Goal: Check status: Check status

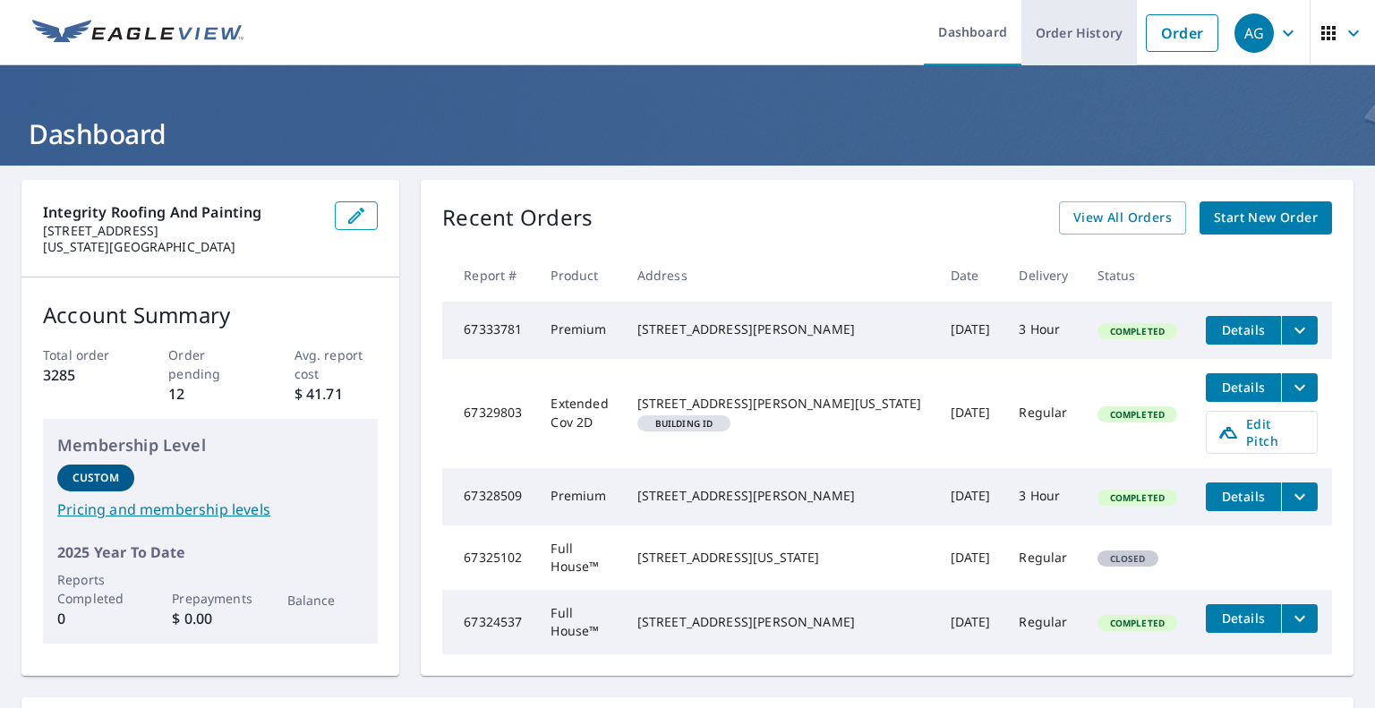
click at [1065, 26] on link "Order History" at bounding box center [1080, 32] width 116 height 65
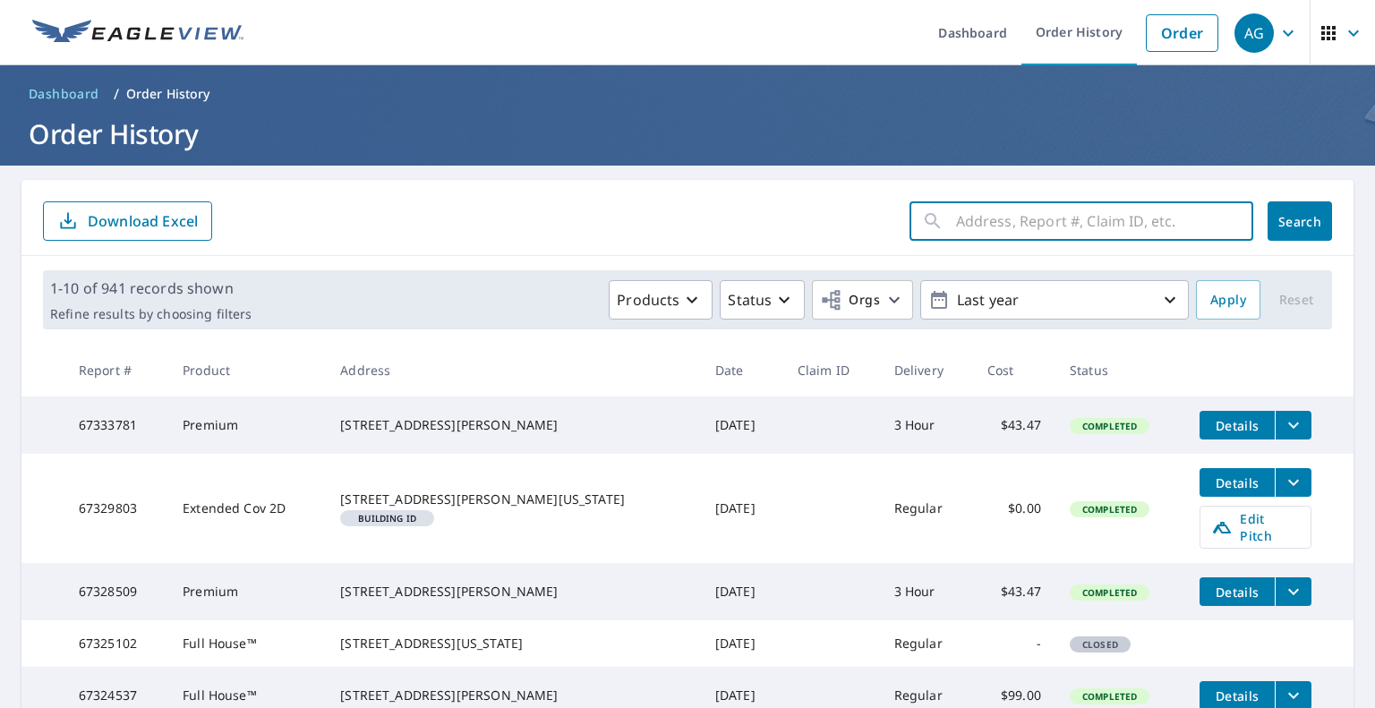
click at [1036, 235] on input "text" at bounding box center [1104, 221] width 297 height 50
type input "3 [PERSON_NAME]"
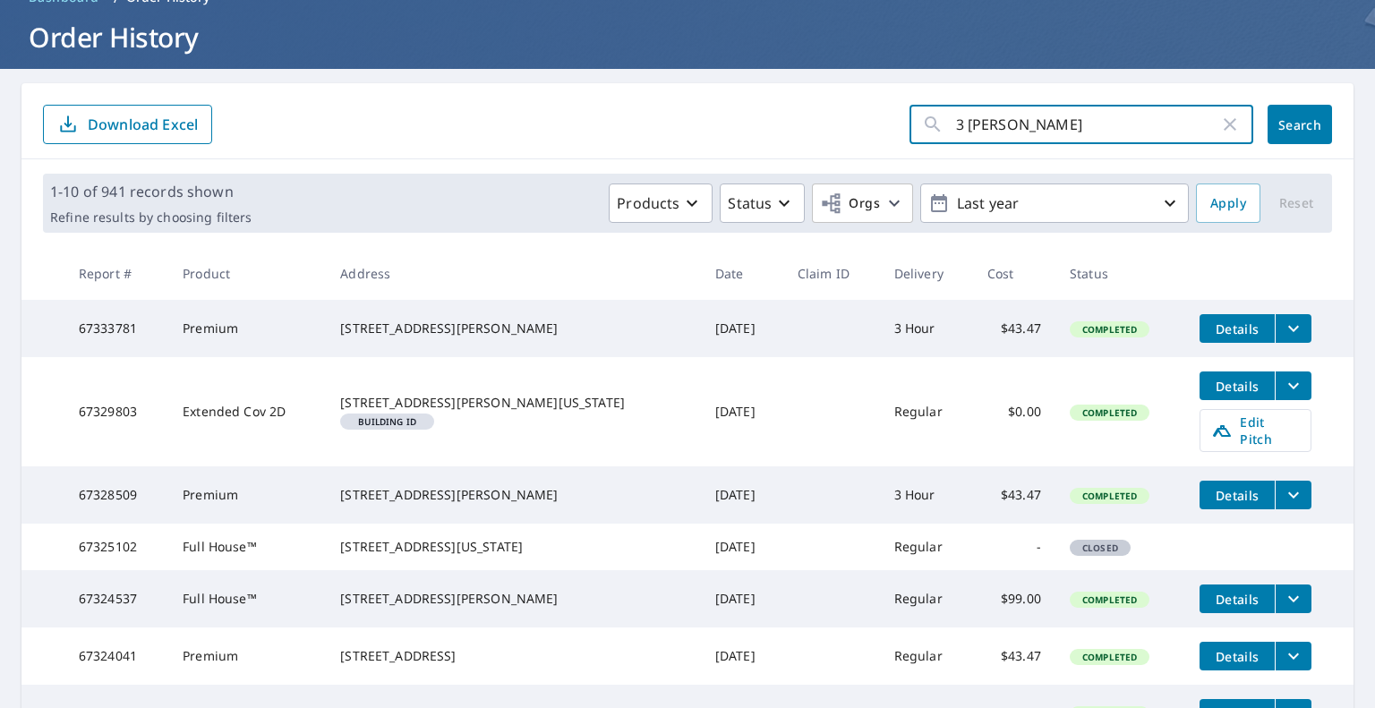
scroll to position [90, 0]
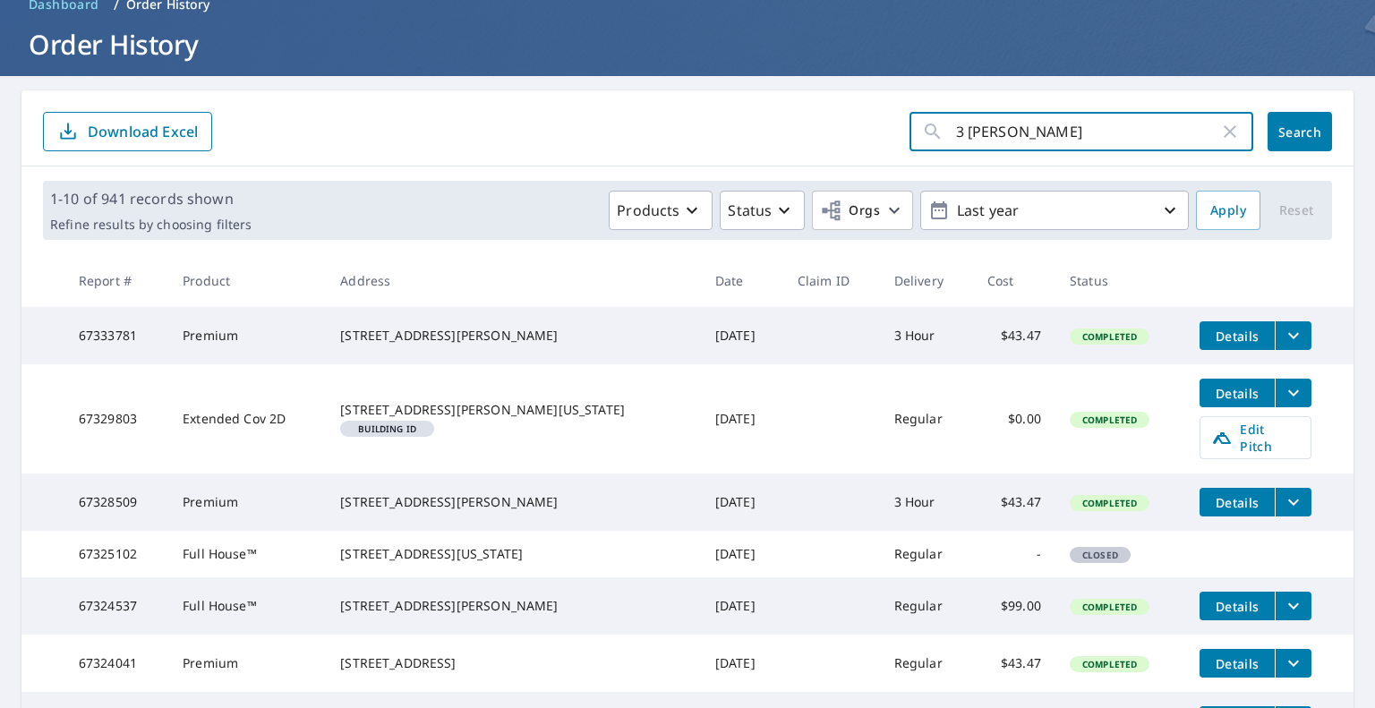
click button "Search" at bounding box center [1300, 131] width 64 height 39
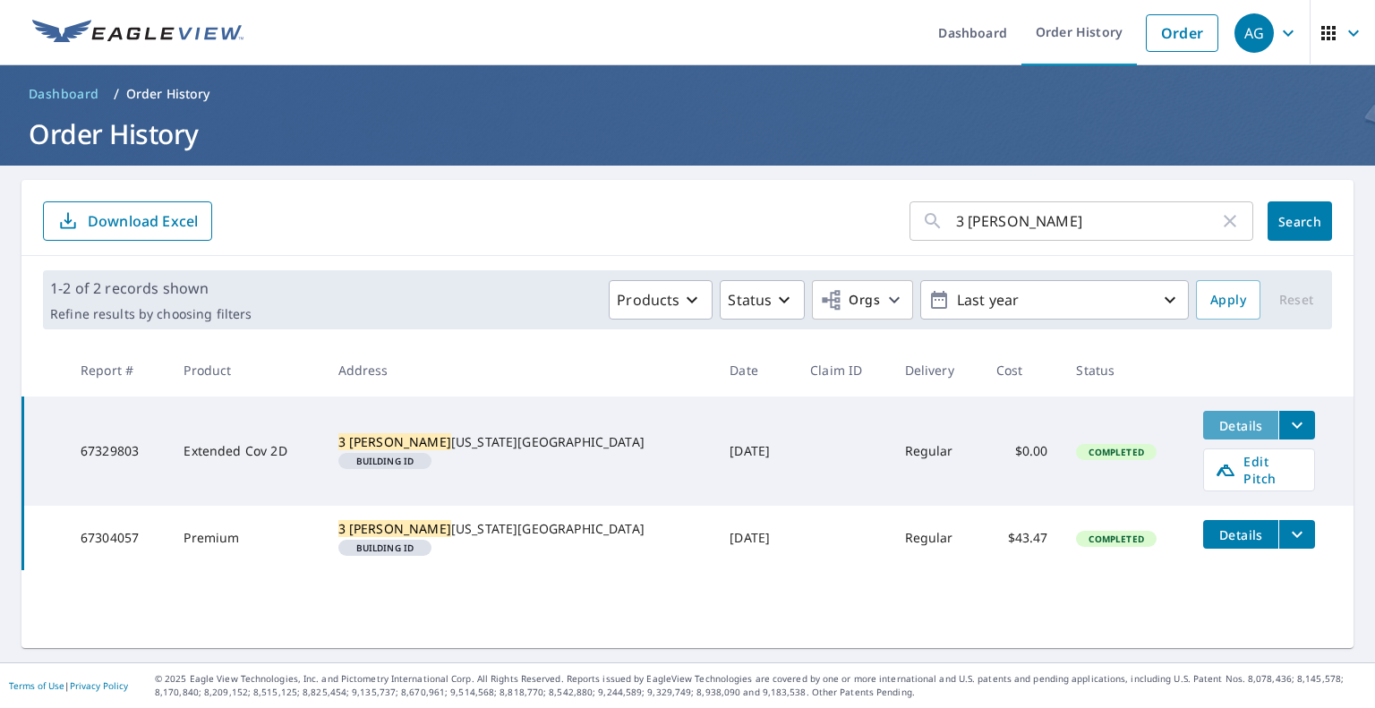
click at [1214, 428] on span "Details" at bounding box center [1241, 425] width 54 height 17
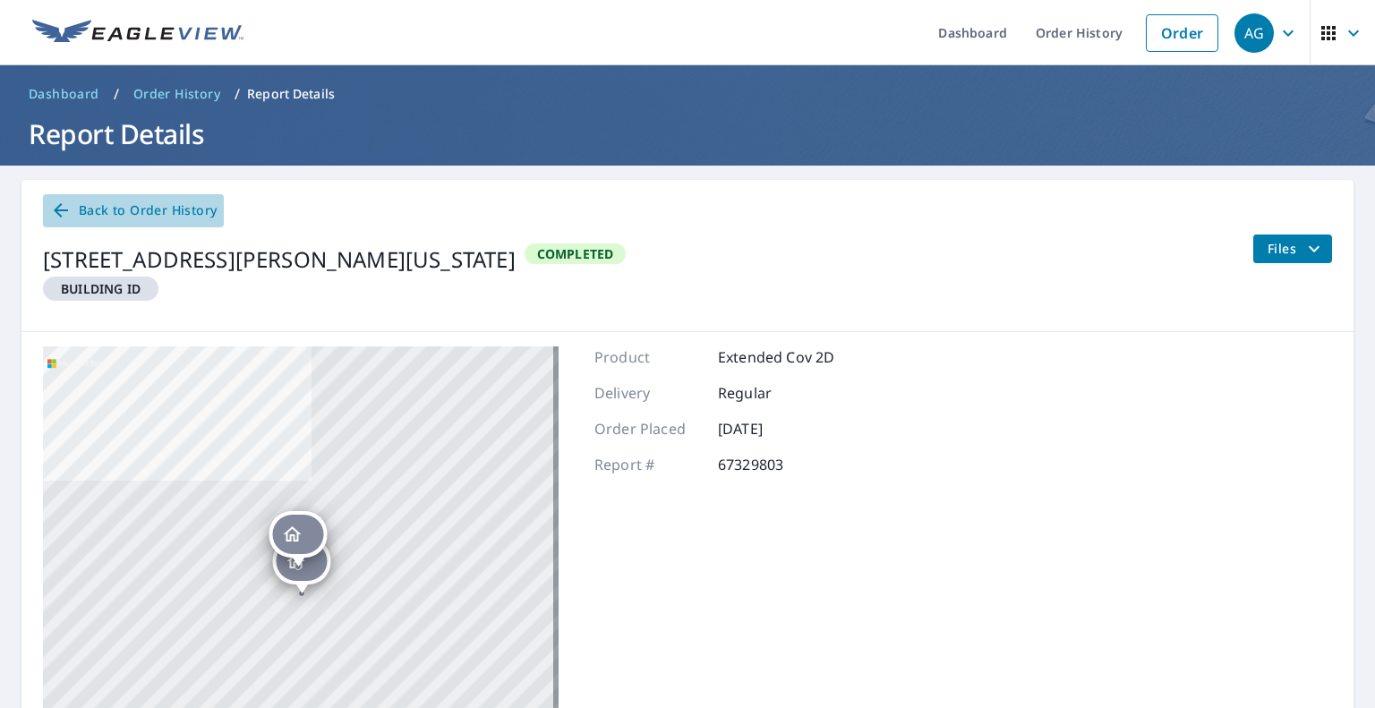
click at [97, 207] on span "Back to Order History" at bounding box center [133, 211] width 167 height 22
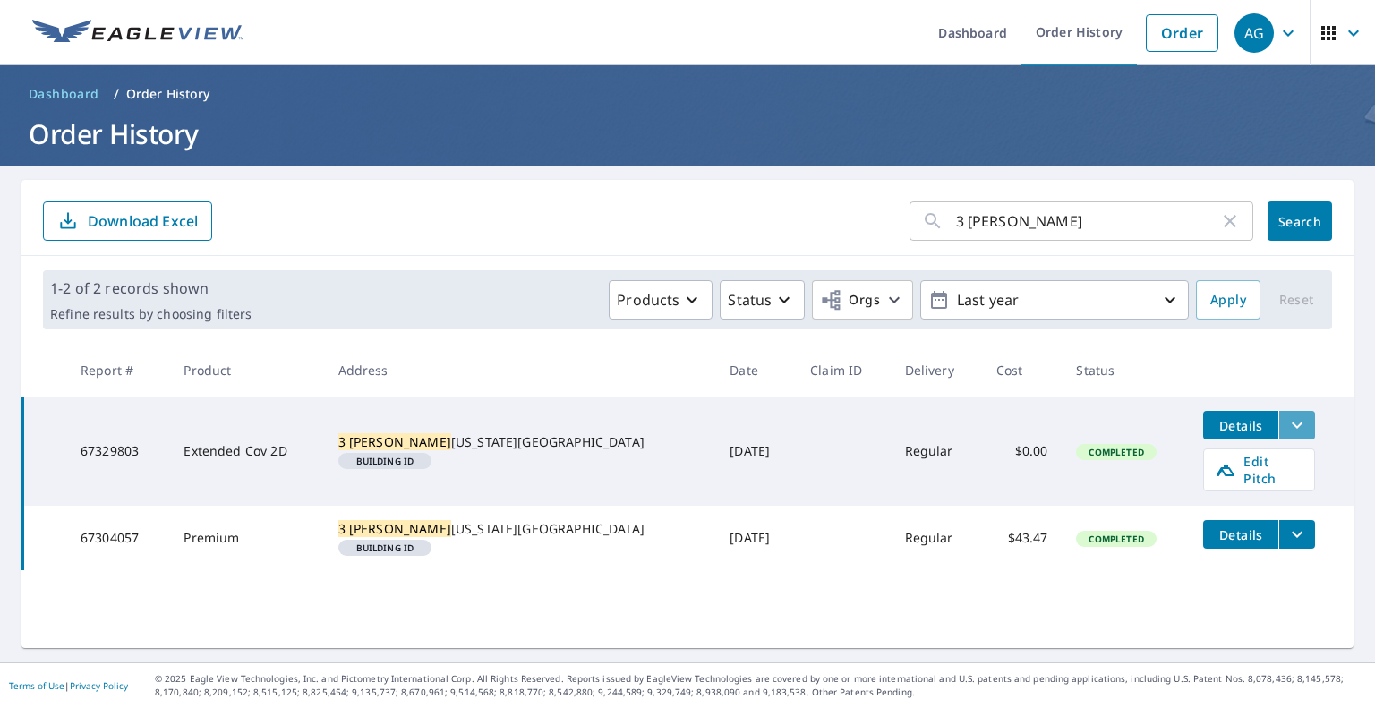
click at [1292, 425] on icon "filesDropdownBtn-67329803" at bounding box center [1297, 426] width 11 height 6
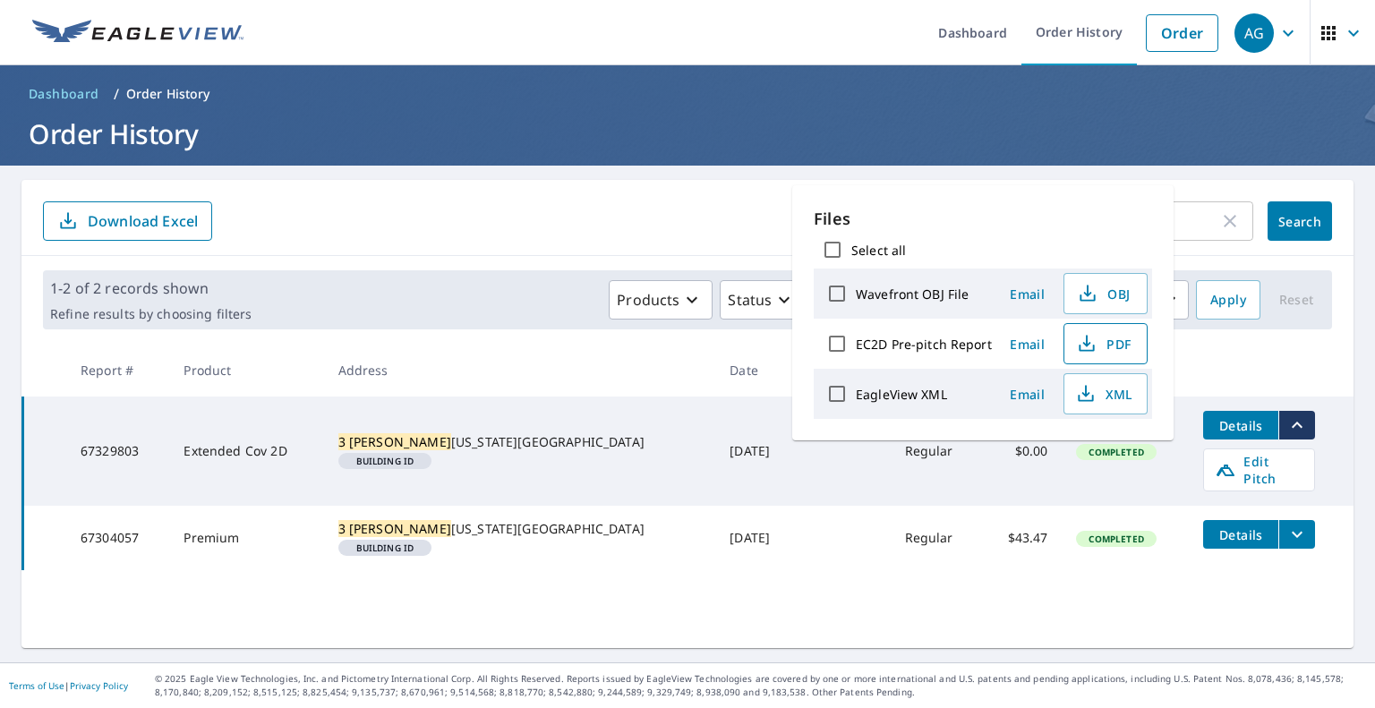
click at [1086, 354] on icon "button" at bounding box center [1086, 343] width 21 height 21
click at [450, 207] on form "3 [PERSON_NAME] ​ Search Download Excel" at bounding box center [687, 220] width 1289 height 39
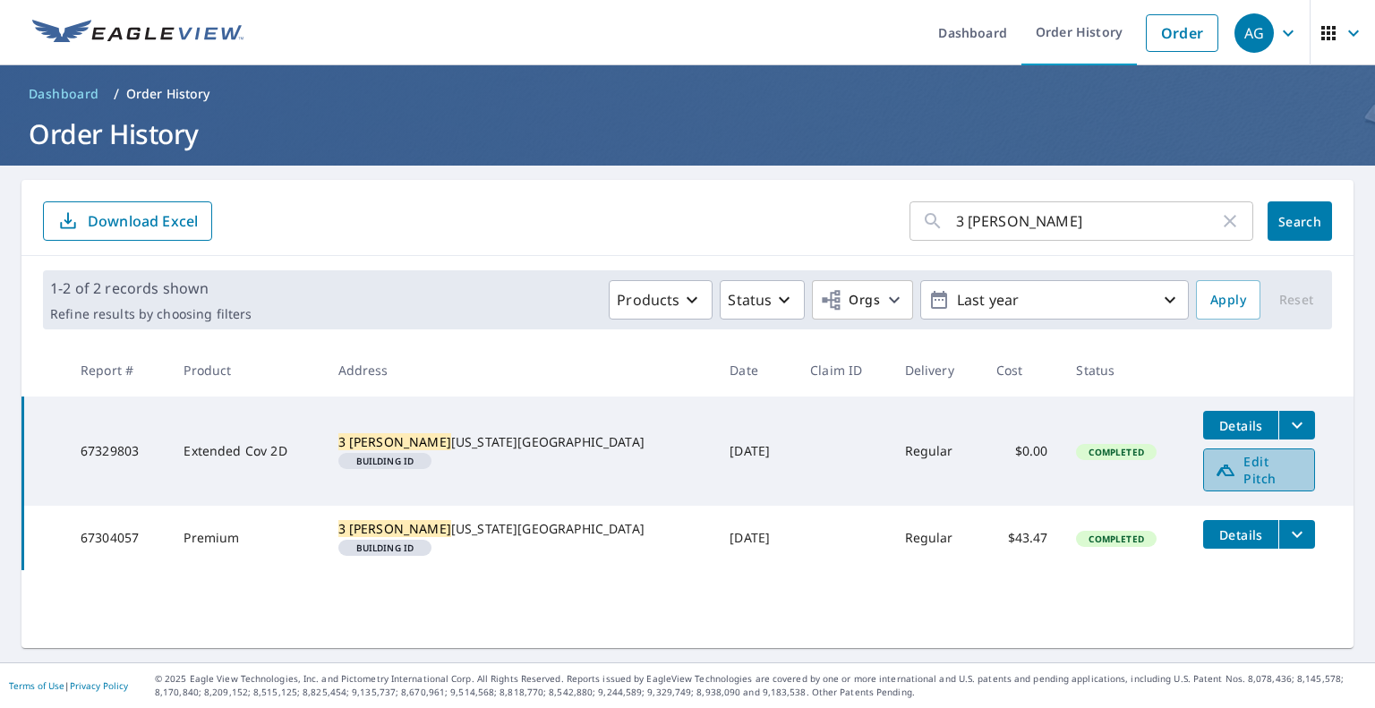
click at [1215, 470] on icon at bounding box center [1225, 469] width 21 height 21
click at [1214, 425] on span "Details" at bounding box center [1241, 425] width 54 height 17
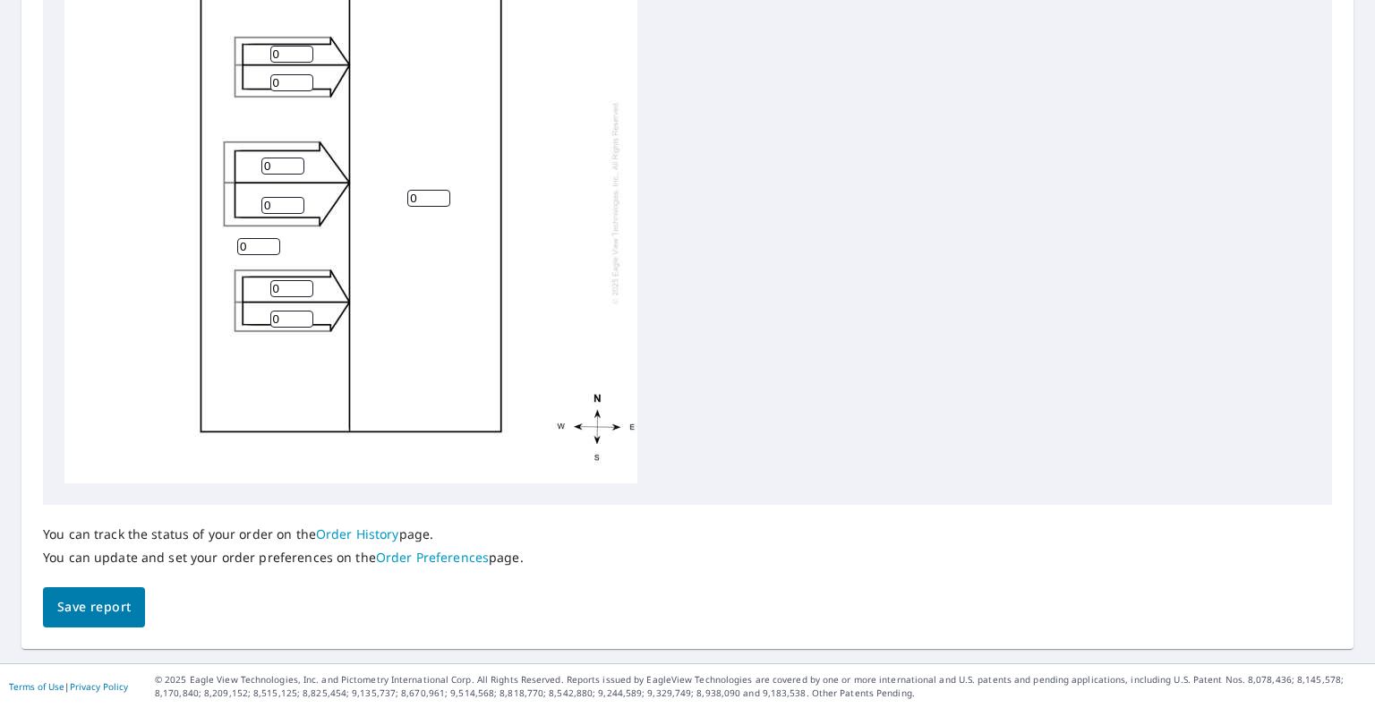
click at [425, 193] on input "0" at bounding box center [428, 198] width 43 height 17
drag, startPoint x: 419, startPoint y: 193, endPoint x: 398, endPoint y: 203, distance: 23.6
click at [398, 203] on div "0 0 0 0 0 0 0 0" at bounding box center [350, 202] width 573 height 562
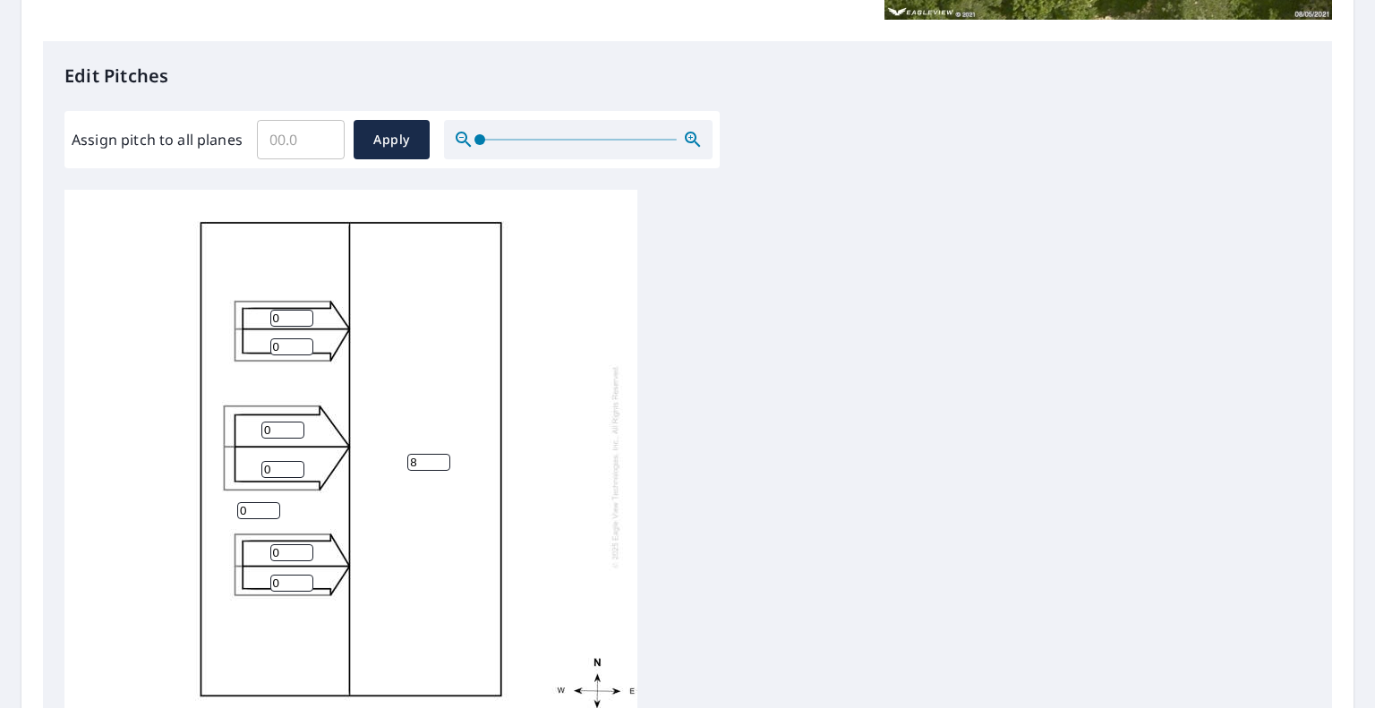
scroll to position [18, 0]
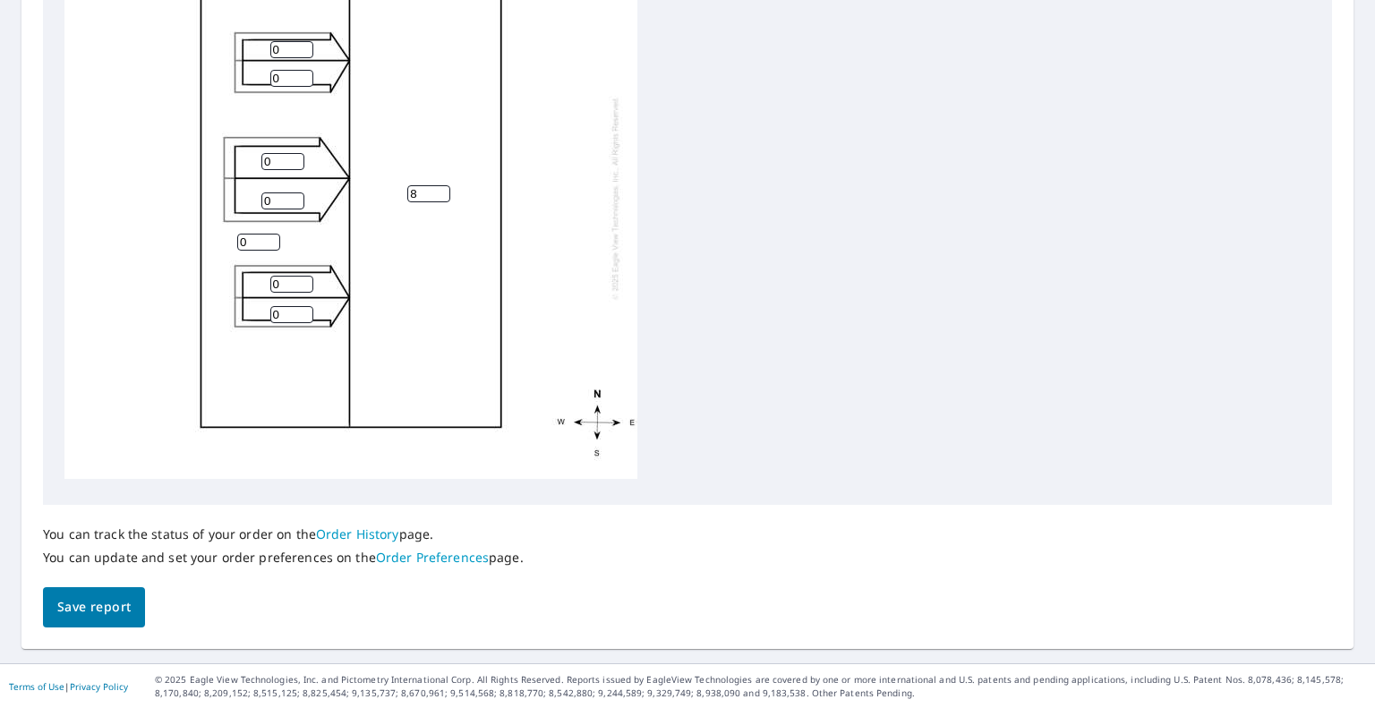
type input "8"
click at [128, 612] on span "Save report" at bounding box center [93, 607] width 73 height 22
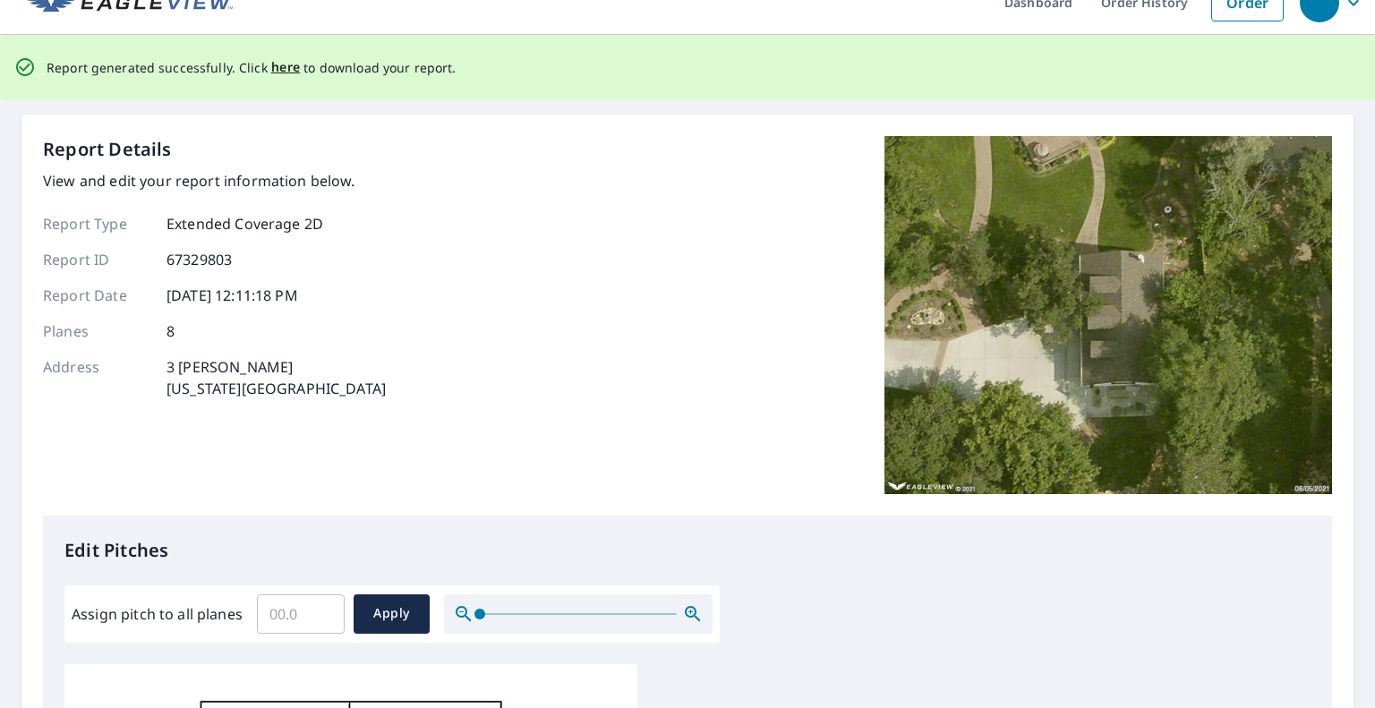
scroll to position [0, 0]
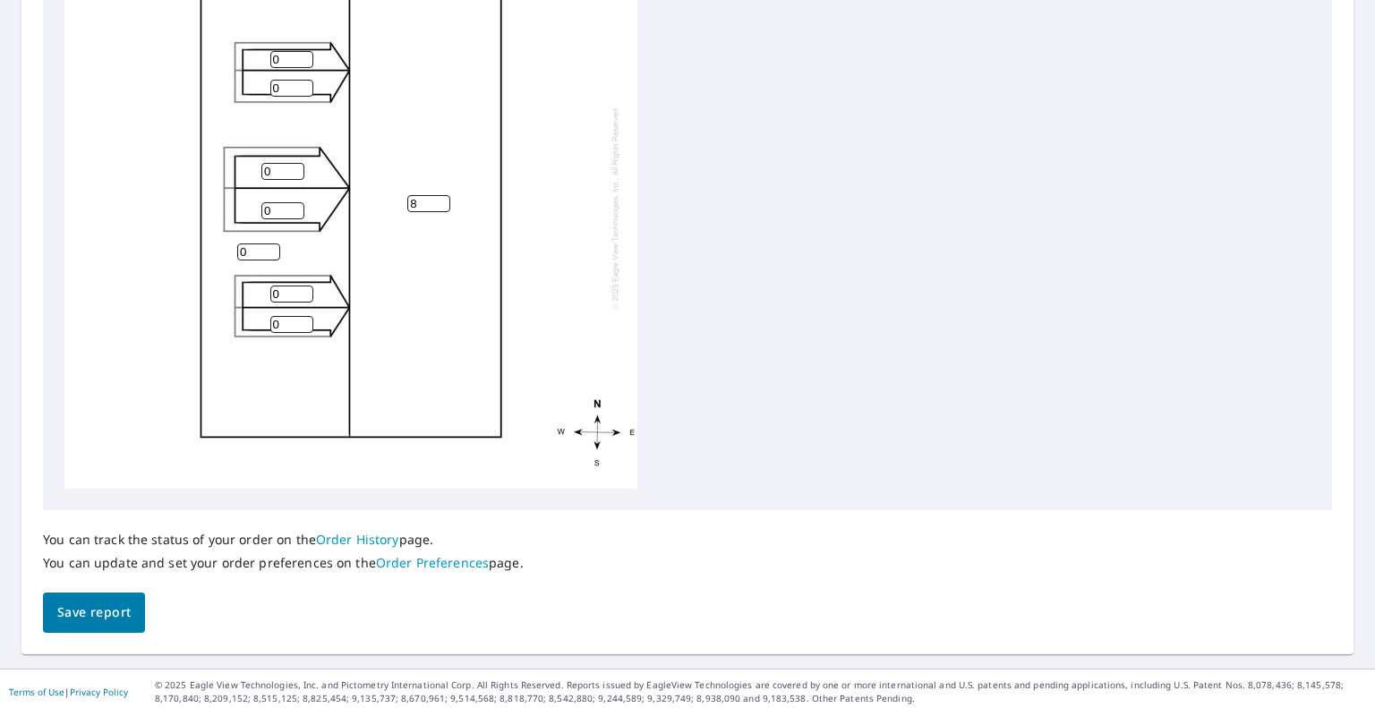
scroll to position [708, 0]
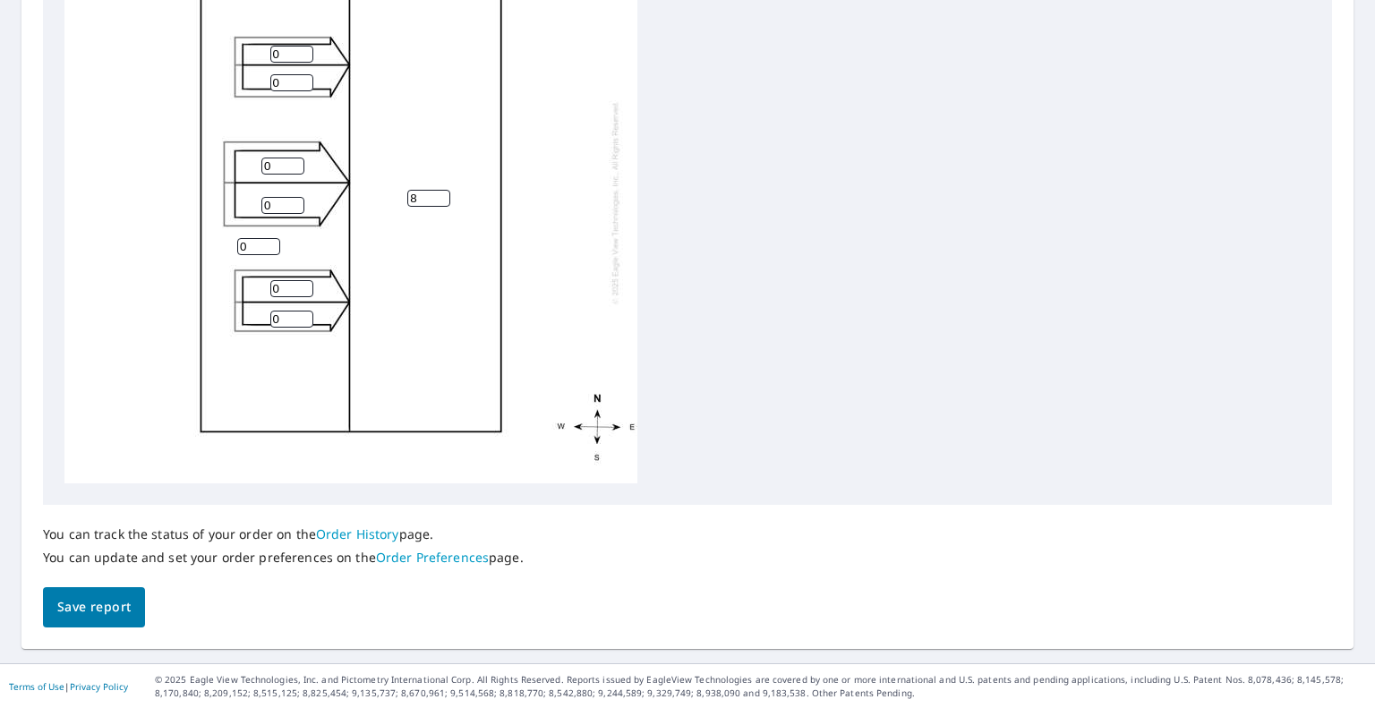
click at [423, 203] on input "8" at bounding box center [428, 198] width 43 height 17
click at [668, 258] on div "8 0 0 0 0 0 0 0" at bounding box center [687, 202] width 1246 height 562
drag, startPoint x: 251, startPoint y: 244, endPoint x: 231, endPoint y: 245, distance: 19.7
click at [231, 245] on div "8 0 0 0 0 0 0 0" at bounding box center [350, 202] width 573 height 562
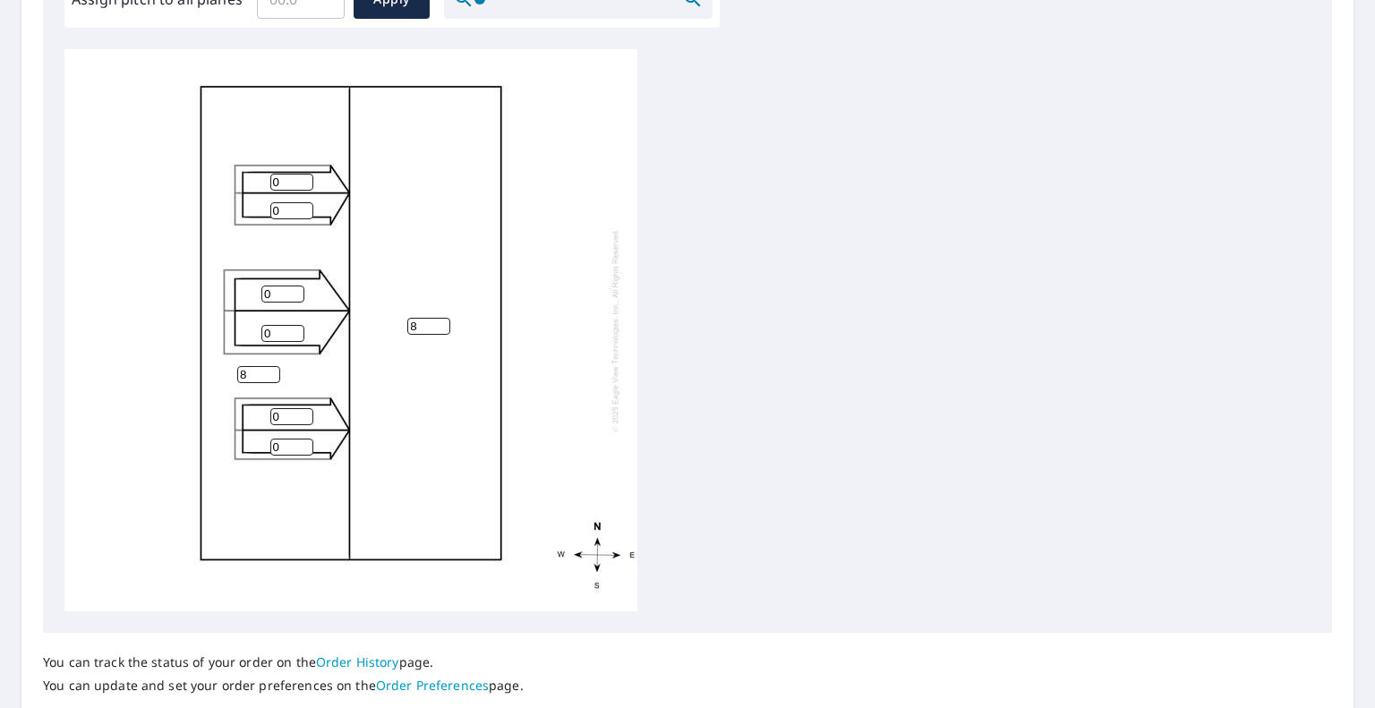
scroll to position [529, 0]
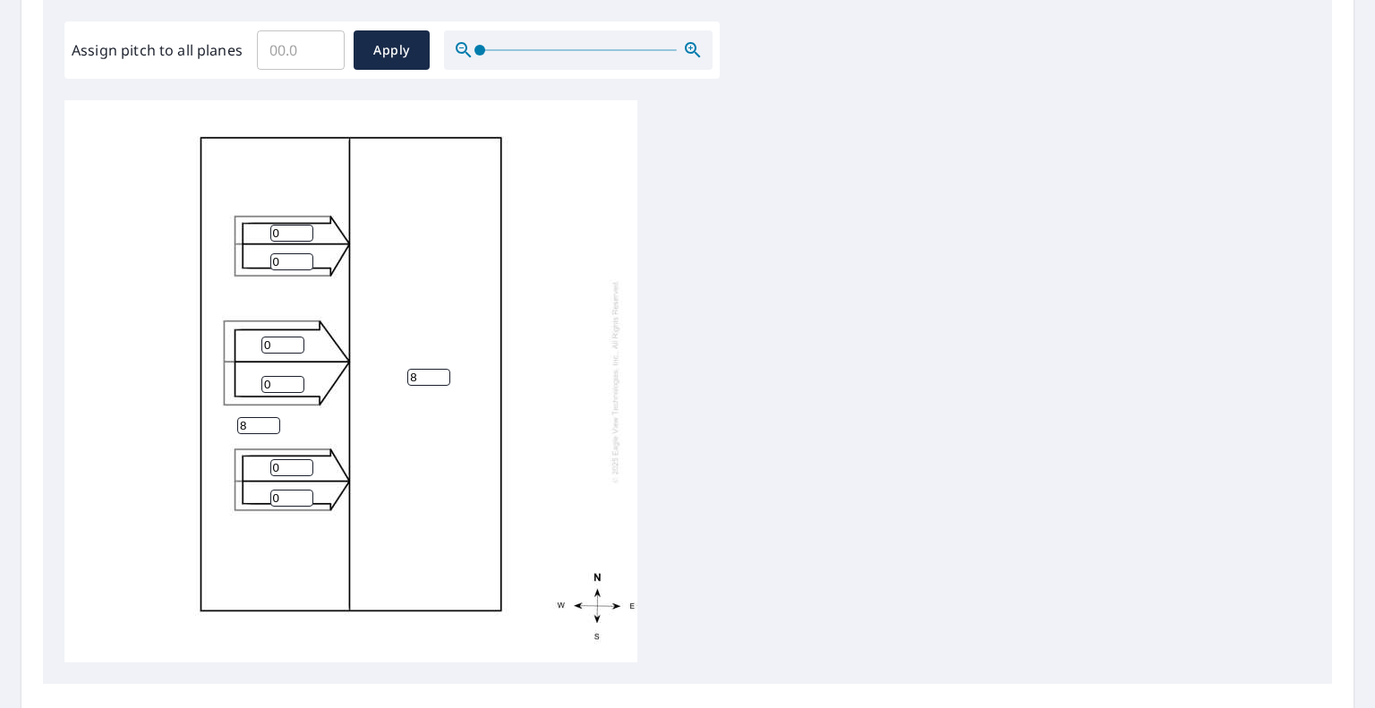
type input "8"
drag, startPoint x: 277, startPoint y: 347, endPoint x: 252, endPoint y: 347, distance: 25.1
click at [252, 347] on div "8 8 0 0 0 0 0 0" at bounding box center [350, 381] width 573 height 562
drag, startPoint x: 299, startPoint y: 46, endPoint x: 282, endPoint y: 46, distance: 17.0
click at [282, 46] on input "Assign pitch to all planes" at bounding box center [301, 50] width 88 height 50
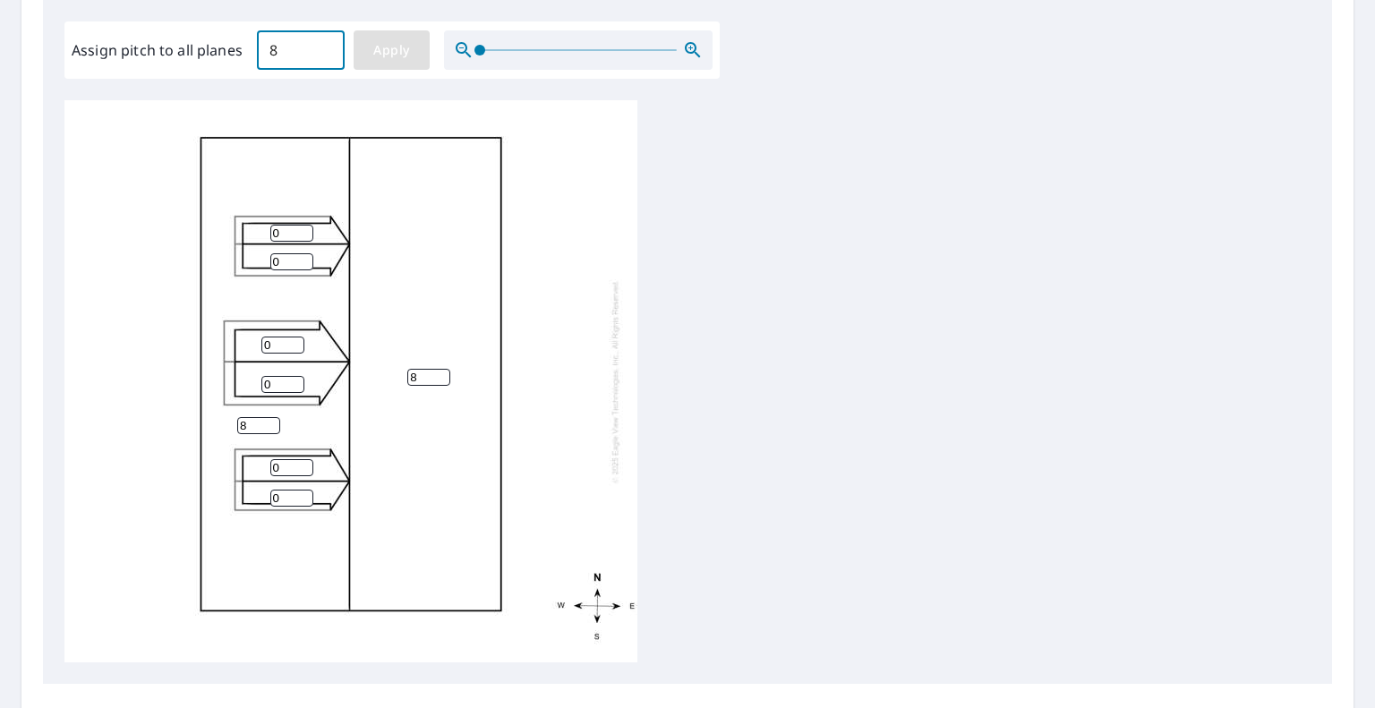
type input "8"
click at [419, 42] on button "Apply" at bounding box center [392, 49] width 76 height 39
type input "8"
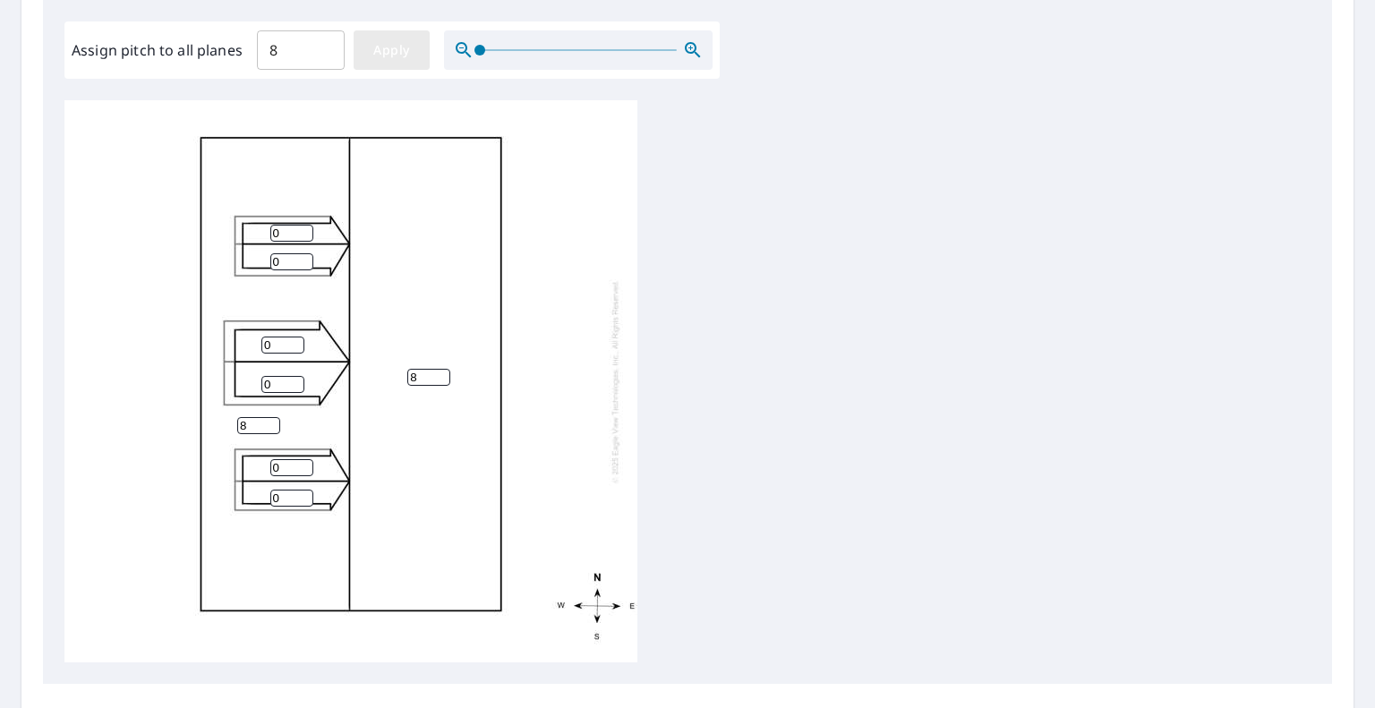
type input "8"
click at [403, 55] on span "Apply" at bounding box center [391, 50] width 47 height 22
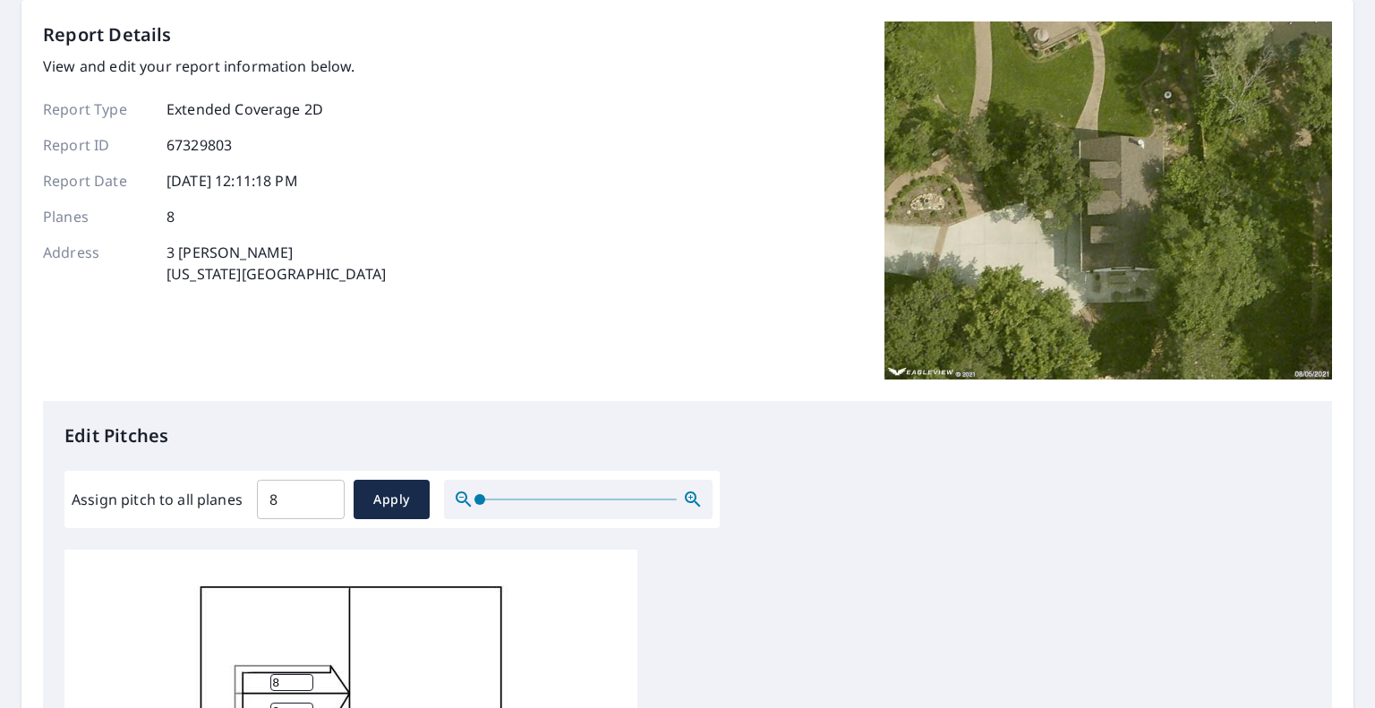
scroll to position [90, 0]
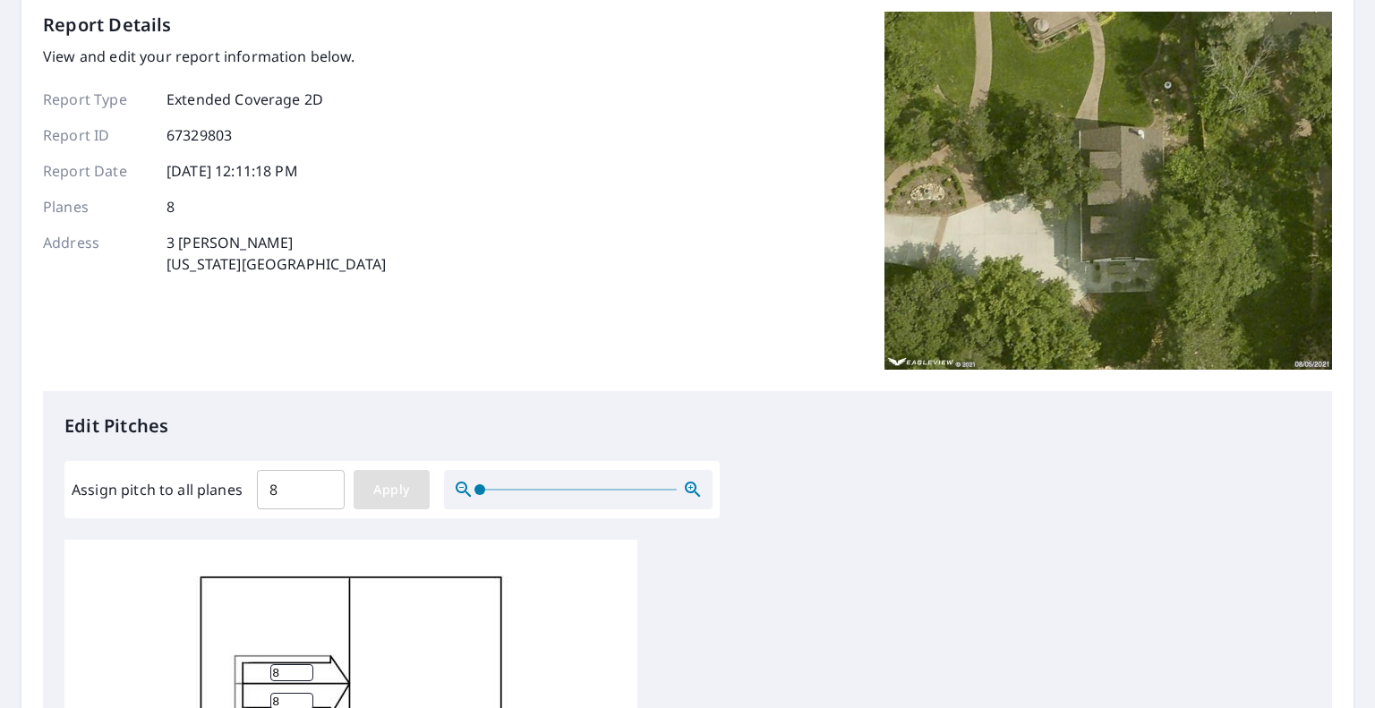
click at [368, 491] on span "Apply" at bounding box center [391, 490] width 47 height 22
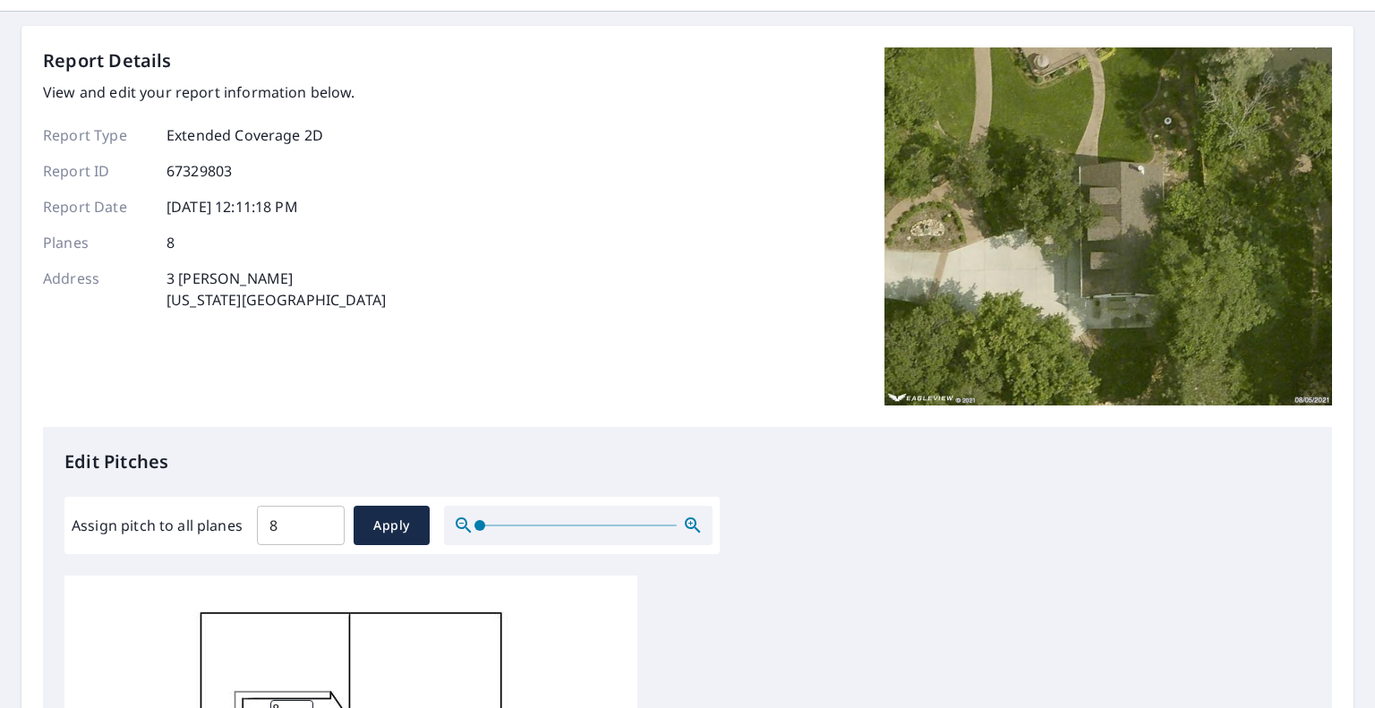
scroll to position [0, 0]
